Goal: Task Accomplishment & Management: Manage account settings

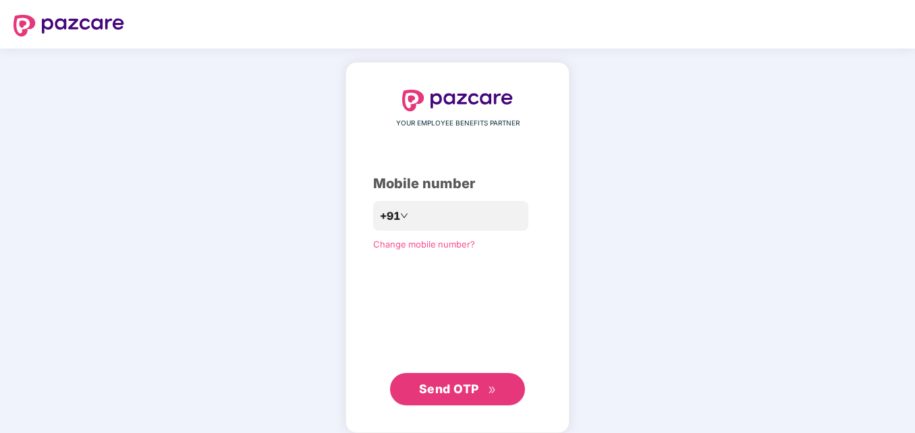
click at [435, 200] on div "YOUR EMPLOYEE BENEFITS PARTNER Mobile number +91 Change mobile number? Send OTP" at bounding box center [457, 248] width 169 height 316
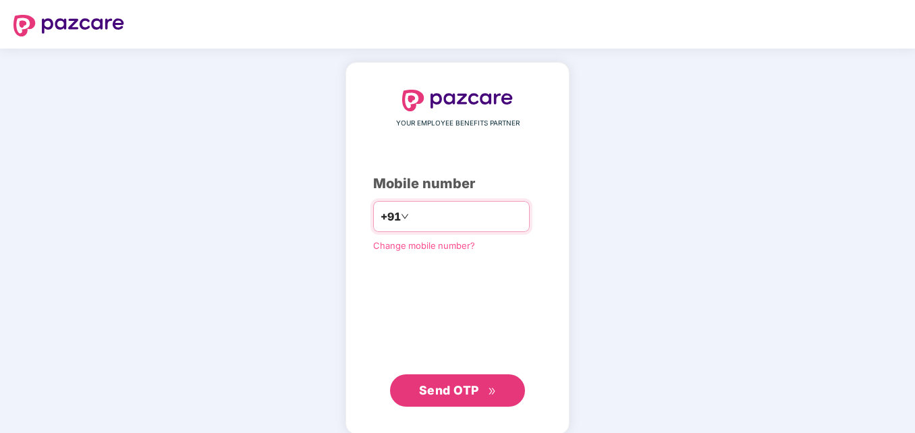
click at [430, 210] on input "number" at bounding box center [466, 217] width 111 height 22
click at [411, 214] on input "**********" at bounding box center [466, 217] width 111 height 22
type input "**********"
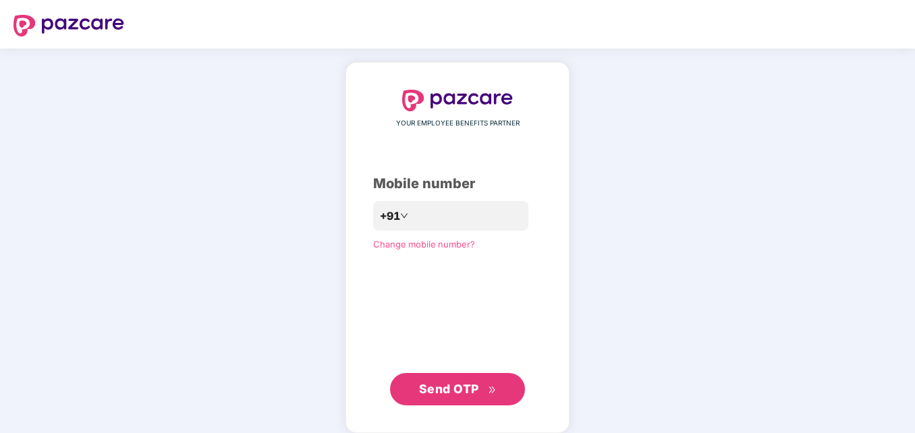
click at [449, 396] on span "Send OTP" at bounding box center [458, 389] width 78 height 19
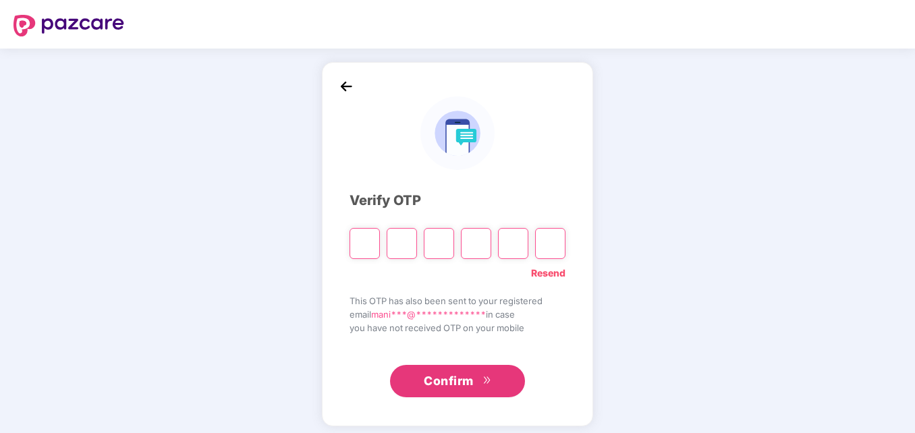
paste input "*"
type input "*"
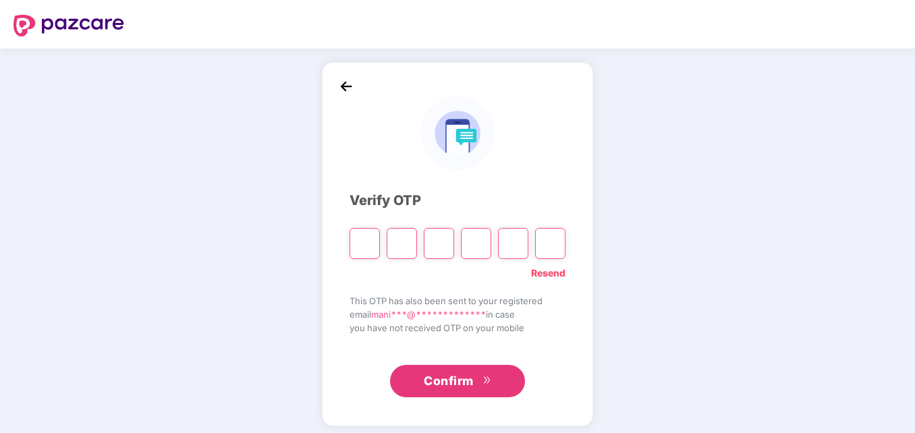
type input "*"
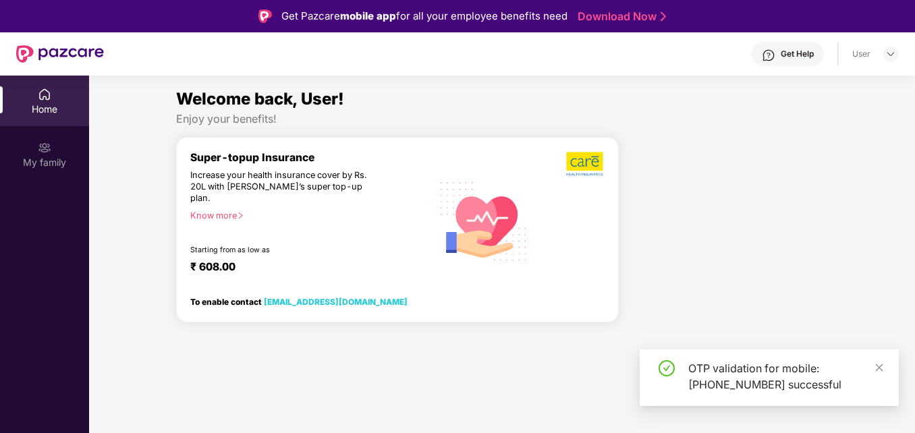
click at [435, 384] on section "Welcome back, User! Enjoy your benefits! Super-topup Insurance Increase your he…" at bounding box center [502, 292] width 826 height 433
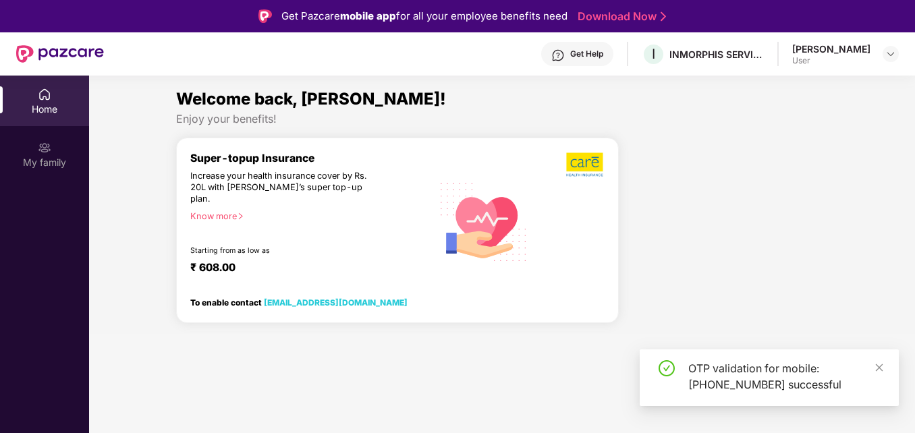
click at [328, 194] on div "Super-topup Insurance Increase your health insurance cover by Rs. 20L with [PER…" at bounding box center [311, 221] width 242 height 139
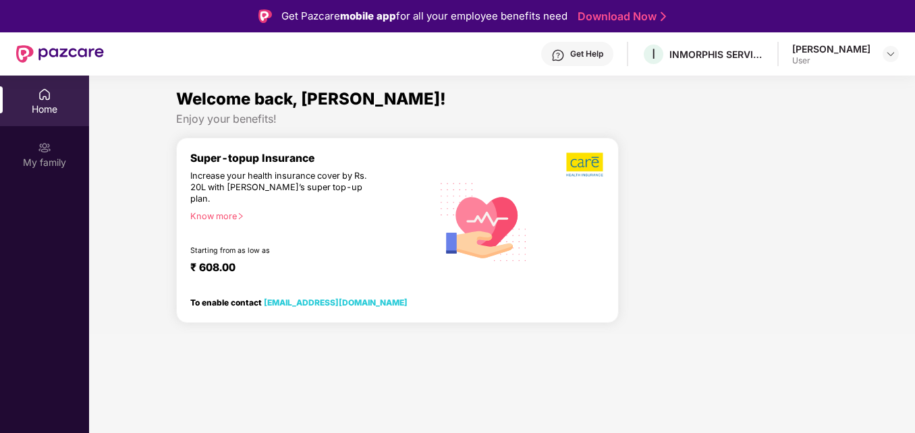
click at [581, 162] on img at bounding box center [585, 165] width 38 height 26
click at [603, 53] on div "Get Help" at bounding box center [586, 54] width 33 height 11
click at [801, 337] on section "Welcome back, [PERSON_NAME]! Enjoy your benefits! Super-topup Insurance Increas…" at bounding box center [502, 292] width 826 height 433
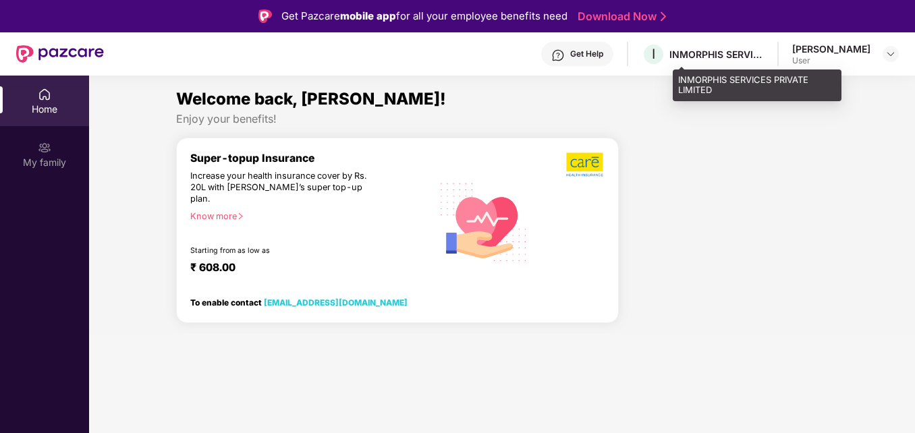
click at [736, 57] on div "INMORPHIS SERVICES PRIVATE LIMITED" at bounding box center [716, 54] width 94 height 13
click at [665, 51] on span "I" at bounding box center [654, 54] width 24 height 24
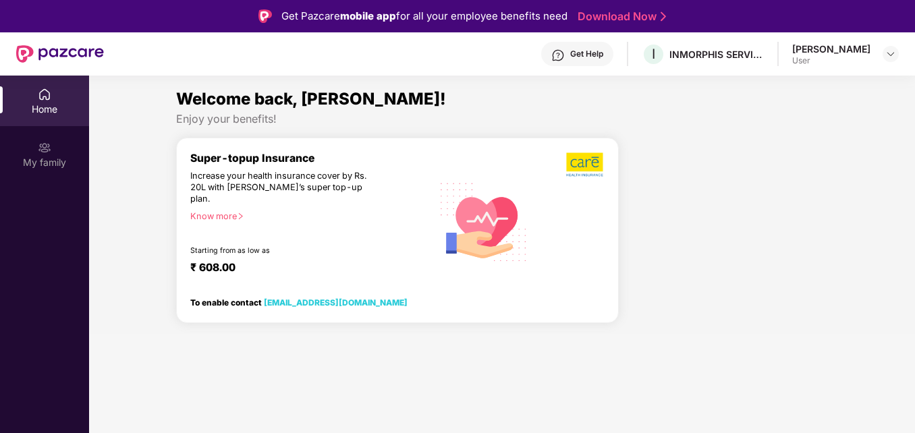
click at [403, 221] on div "Super-topup Insurance Increase your health insurance cover by Rs. 20L with [PER…" at bounding box center [311, 221] width 242 height 139
click at [293, 172] on div "Increase your health insurance cover by Rs. 20L with [PERSON_NAME]’s super top-…" at bounding box center [281, 188] width 183 height 34
click at [629, 287] on div at bounding box center [728, 235] width 209 height 197
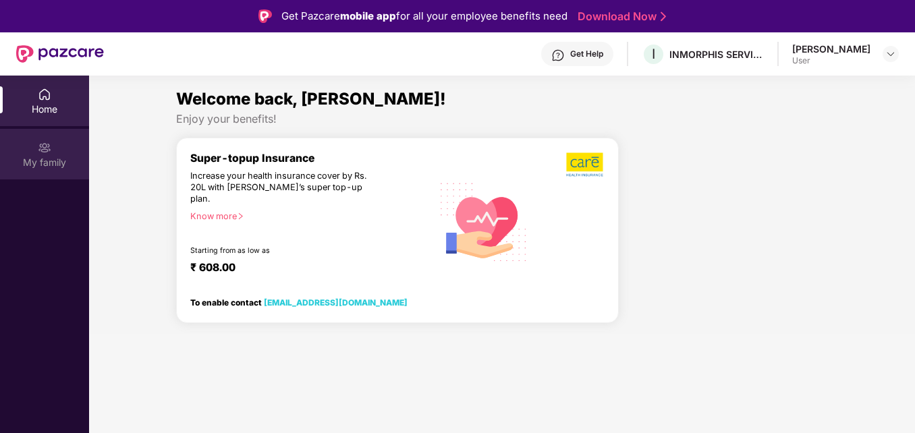
click at [33, 150] on div "My family" at bounding box center [44, 154] width 89 height 51
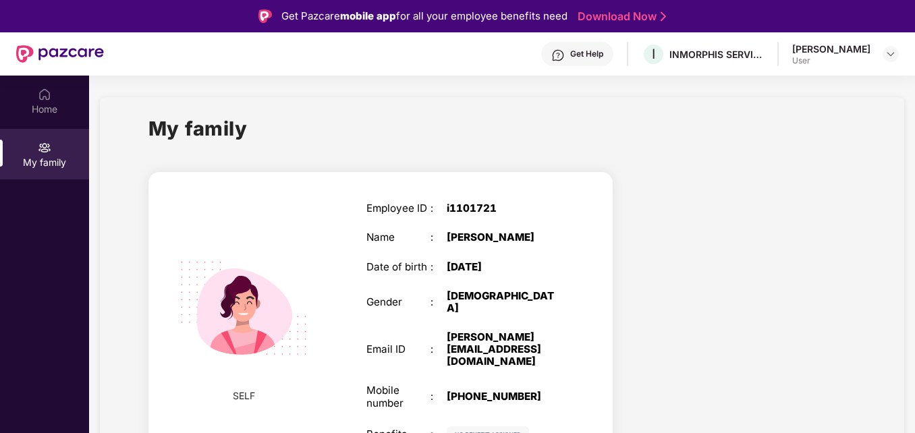
click at [878, 57] on div "[PERSON_NAME] S User" at bounding box center [845, 54] width 107 height 24
click at [890, 54] on img at bounding box center [890, 54] width 11 height 11
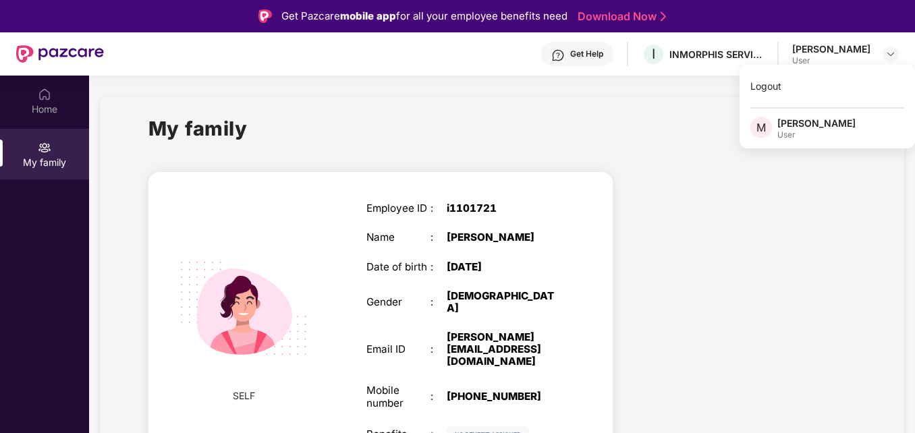
click at [761, 229] on div at bounding box center [744, 324] width 243 height 329
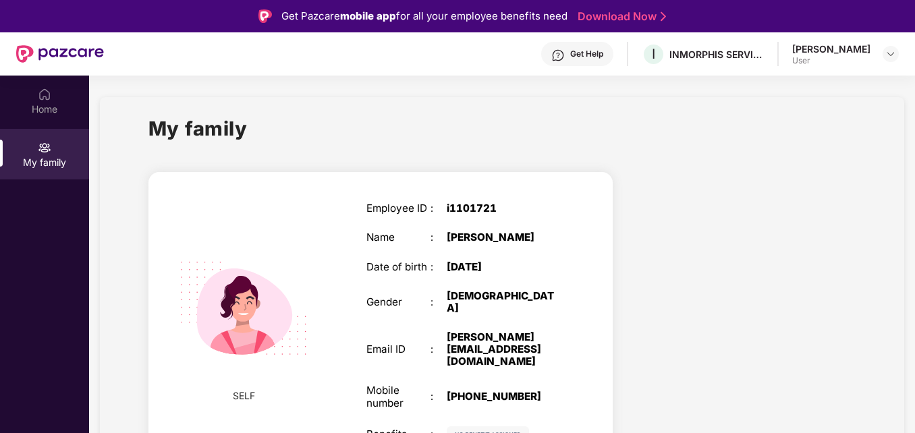
click at [913, 401] on section "My family SELF Employee ID : i1101721 Name : [PERSON_NAME] S Date of birth : [D…" at bounding box center [502, 302] width 826 height 452
drag, startPoint x: 913, startPoint y: 339, endPoint x: 918, endPoint y: 450, distance: 110.8
click at [914, 432] on html "Get Pazcare mobile app for all your employee benefits need Download Now Get Hel…" at bounding box center [457, 216] width 915 height 433
